Goal: Task Accomplishment & Management: Manage account settings

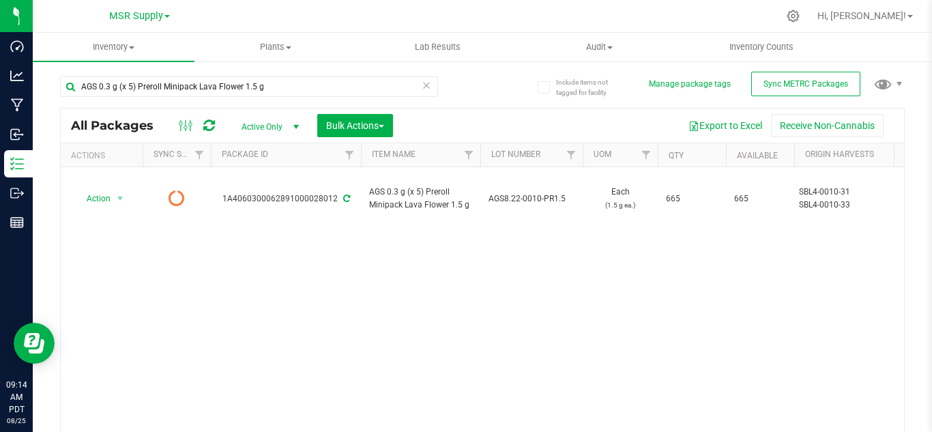
click at [423, 83] on icon at bounding box center [427, 84] width 10 height 16
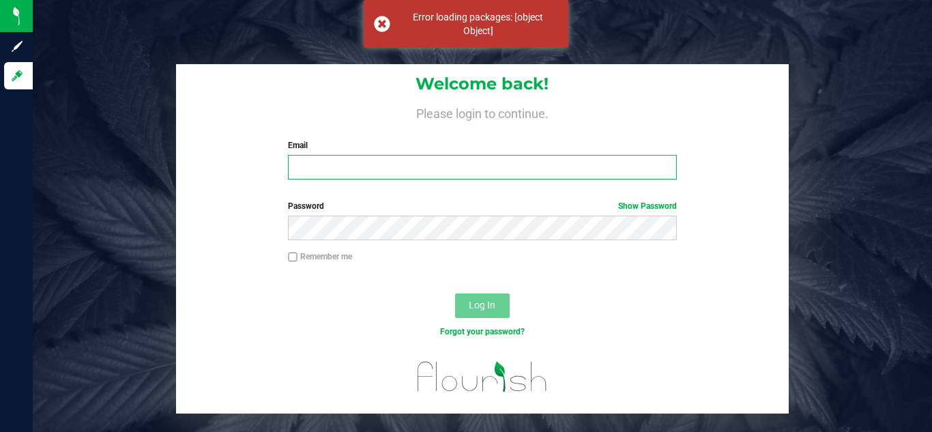
type input "[PERSON_NAME][EMAIL_ADDRESS][PERSON_NAME][DOMAIN_NAME]"
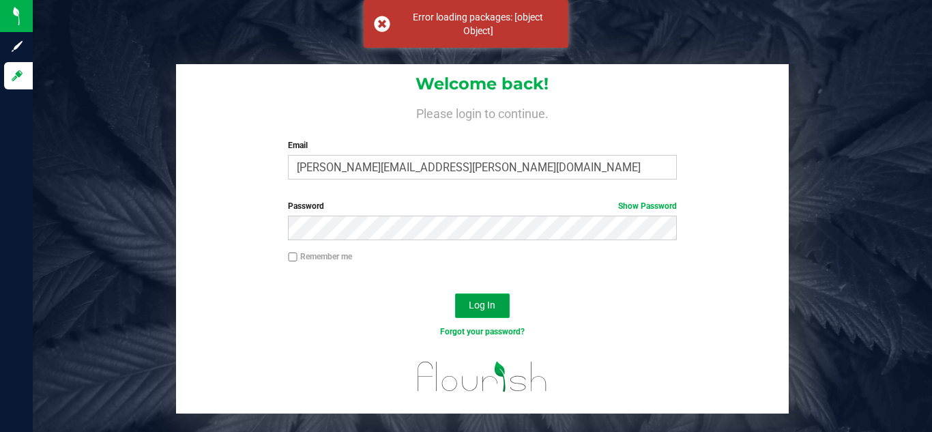
click at [483, 304] on span "Log In" at bounding box center [482, 305] width 27 height 11
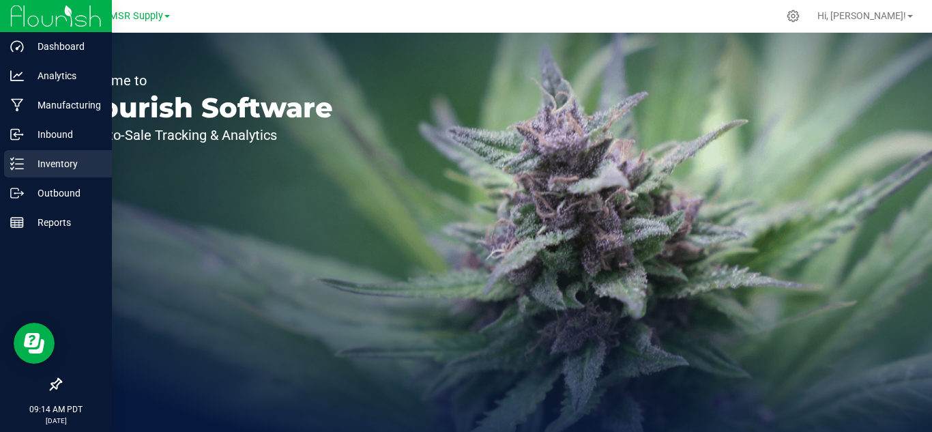
click at [23, 158] on icon at bounding box center [17, 164] width 14 height 14
